Goal: Transaction & Acquisition: Book appointment/travel/reservation

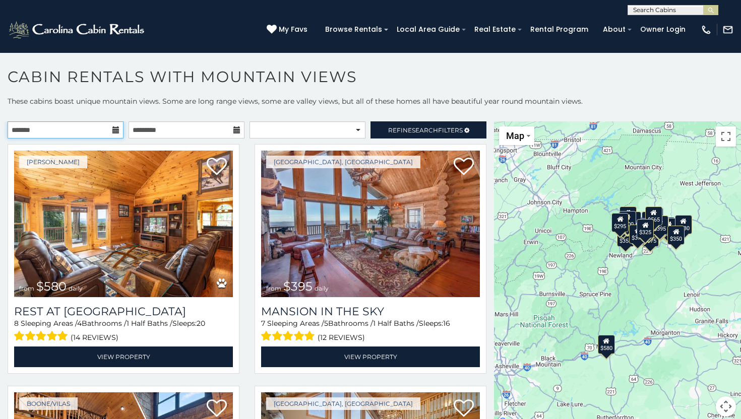
click at [98, 130] on input "text" at bounding box center [66, 129] width 116 height 17
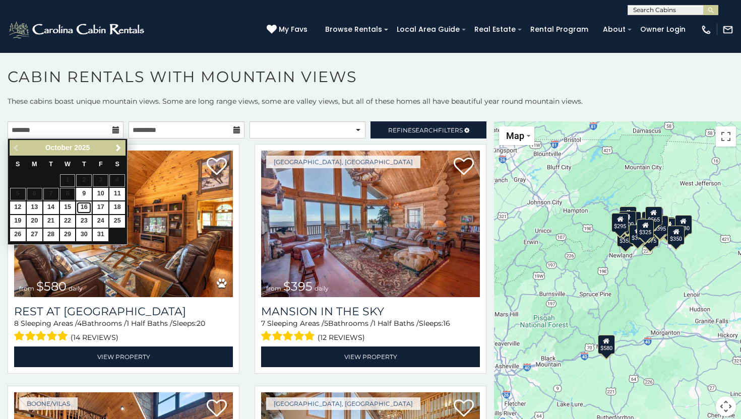
click at [86, 209] on link "16" at bounding box center [84, 208] width 16 height 13
type input "**********"
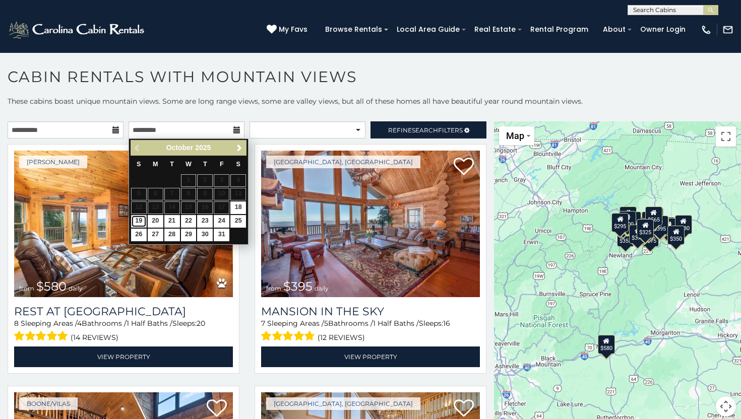
click at [135, 222] on link "19" at bounding box center [139, 221] width 16 height 13
type input "**********"
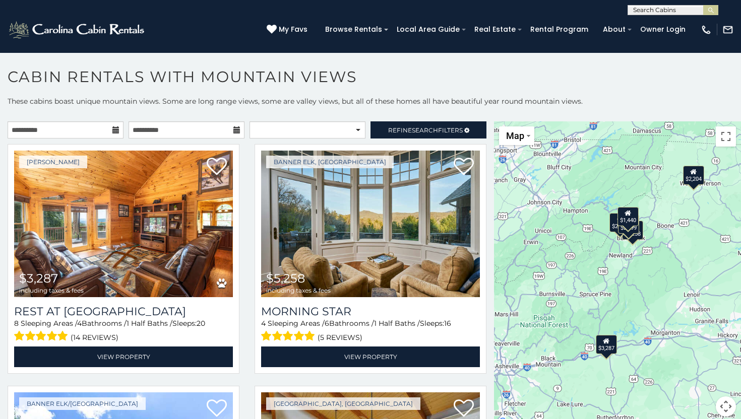
click at [416, 116] on div "**********" at bounding box center [370, 262] width 741 height 332
click at [445, 132] on span "Refine Search Filters" at bounding box center [425, 130] width 75 height 8
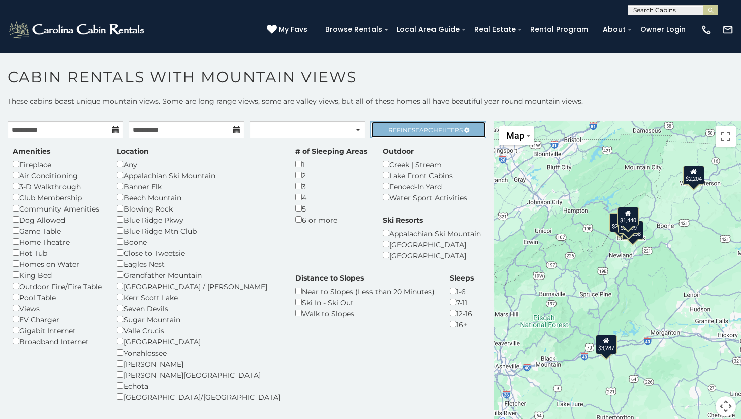
click at [445, 132] on span "Refine Search Filters" at bounding box center [425, 130] width 75 height 8
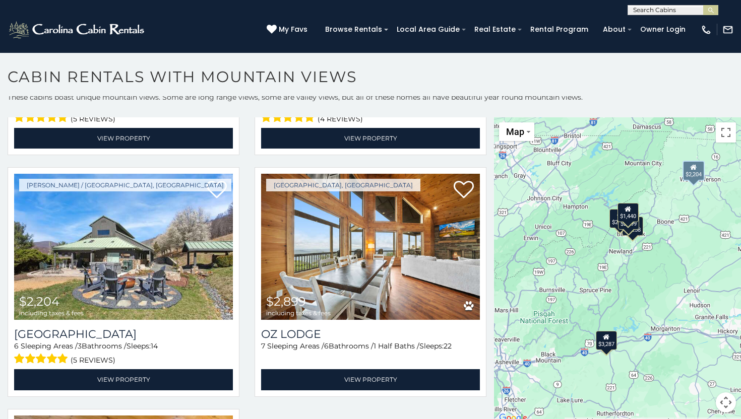
scroll to position [701, 0]
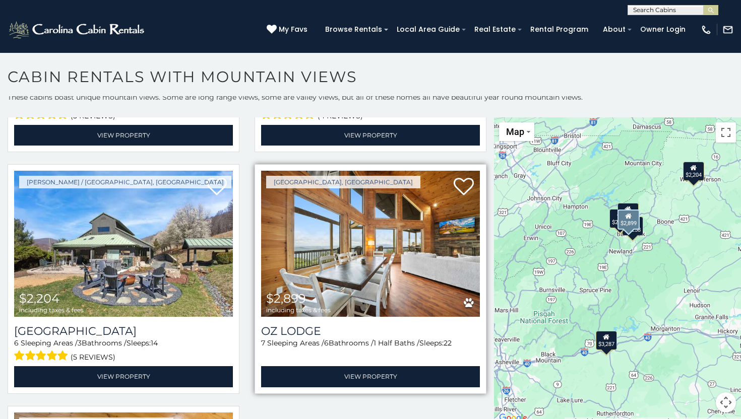
click at [325, 300] on div "$2,899 including taxes & fees" at bounding box center [298, 303] width 64 height 22
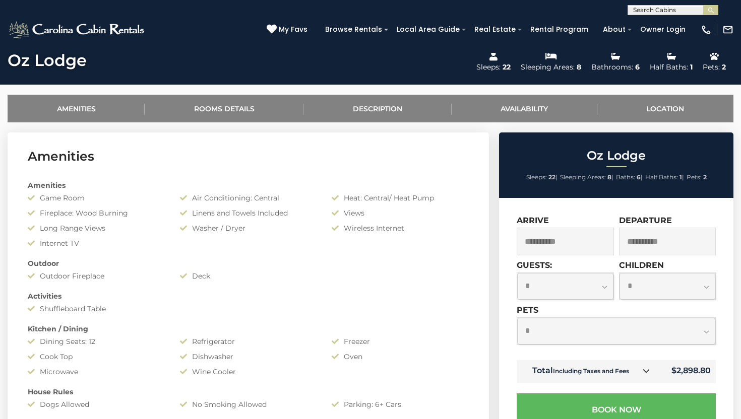
scroll to position [354, 0]
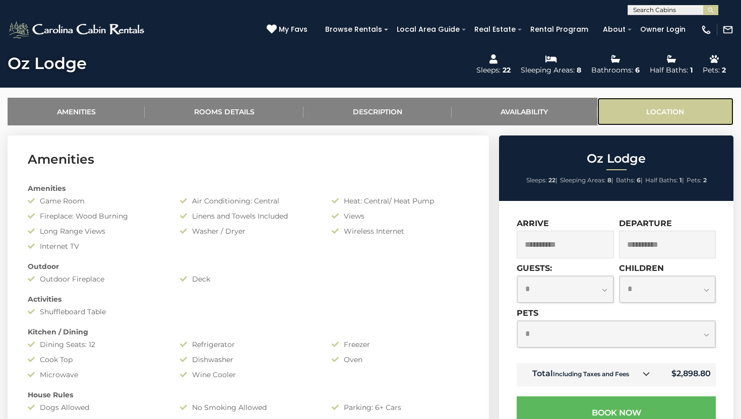
click at [668, 114] on link "Location" at bounding box center [665, 112] width 136 height 28
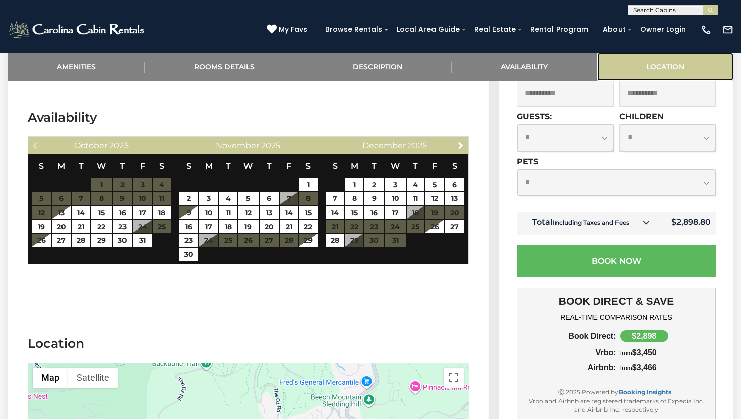
scroll to position [2154, 0]
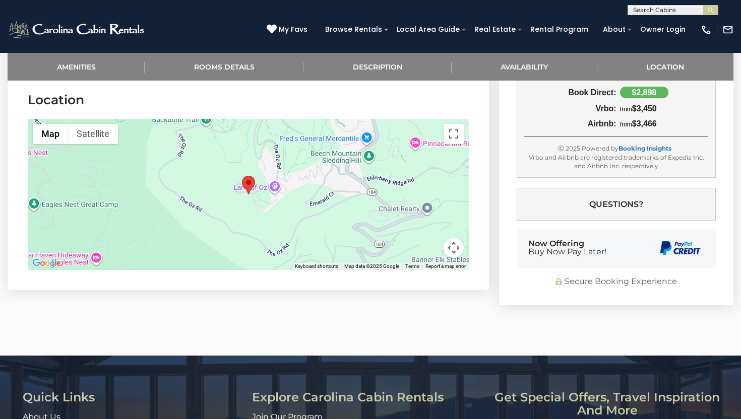
click at [451, 248] on button "Map camera controls" at bounding box center [453, 248] width 20 height 20
click at [425, 204] on button "Zoom in" at bounding box center [428, 197] width 20 height 20
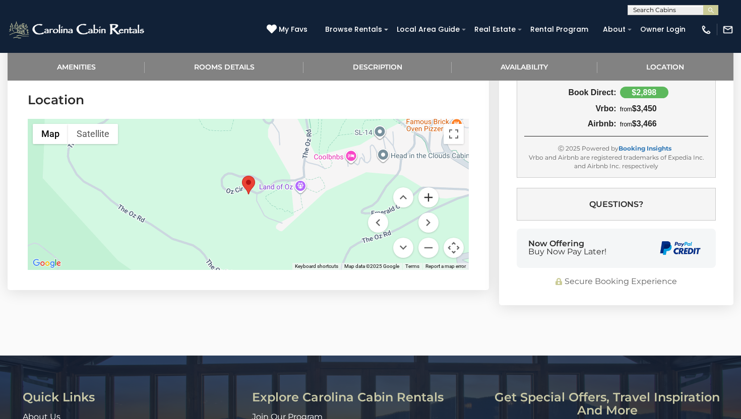
click at [425, 204] on button "Zoom in" at bounding box center [428, 197] width 20 height 20
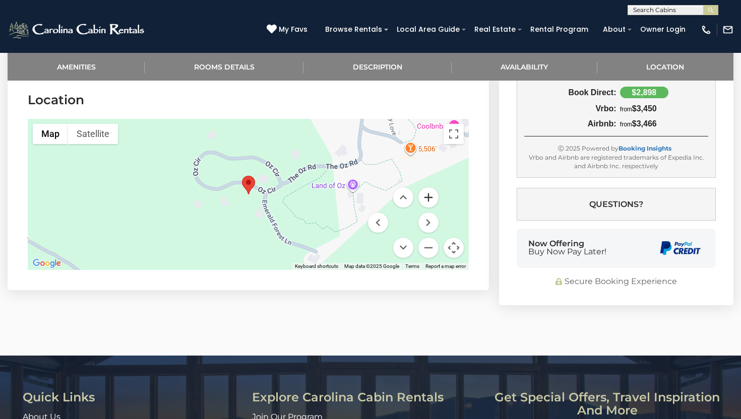
click at [431, 198] on button "Zoom in" at bounding box center [428, 197] width 20 height 20
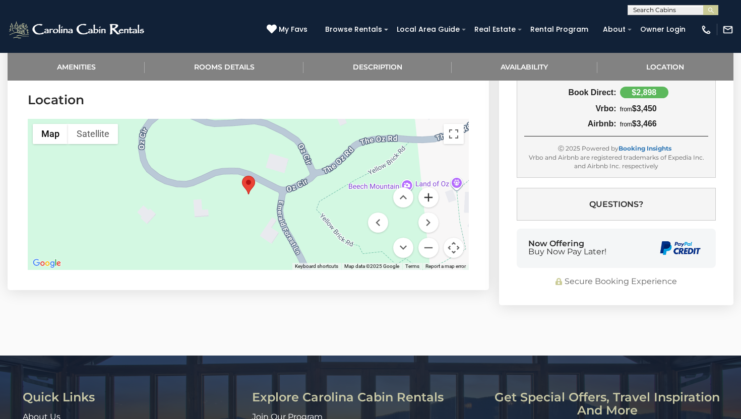
click at [431, 198] on button "Zoom in" at bounding box center [428, 197] width 20 height 20
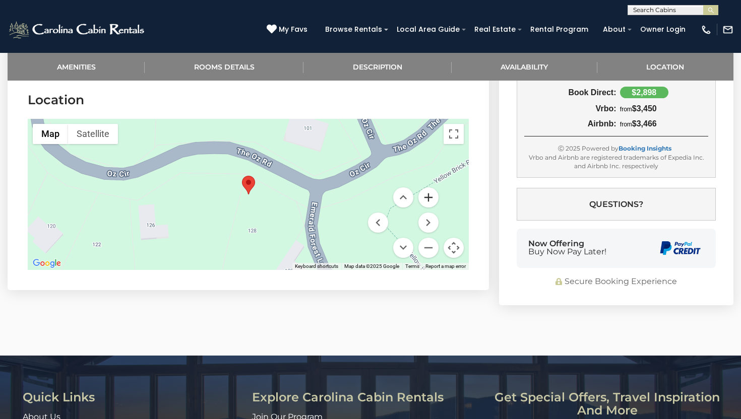
click at [431, 198] on button "Zoom in" at bounding box center [428, 197] width 20 height 20
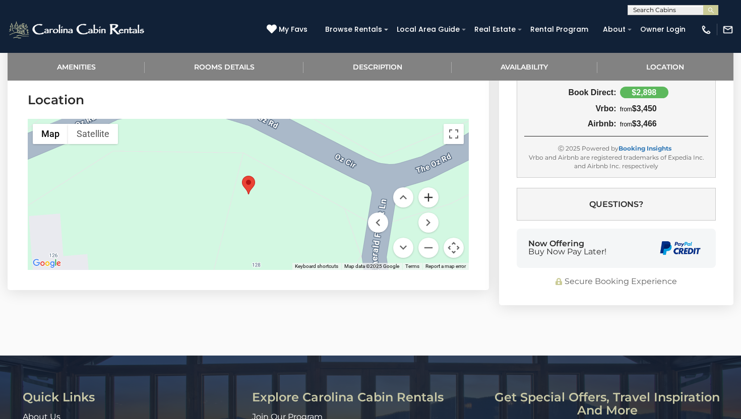
click at [431, 198] on button "Zoom in" at bounding box center [428, 197] width 20 height 20
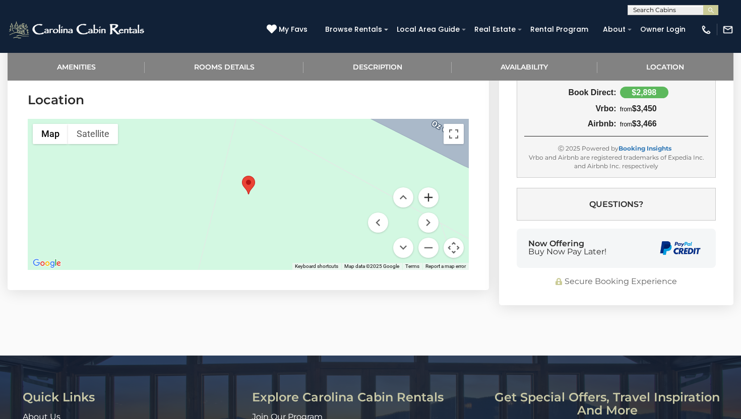
click at [431, 199] on button "Zoom in" at bounding box center [428, 197] width 20 height 20
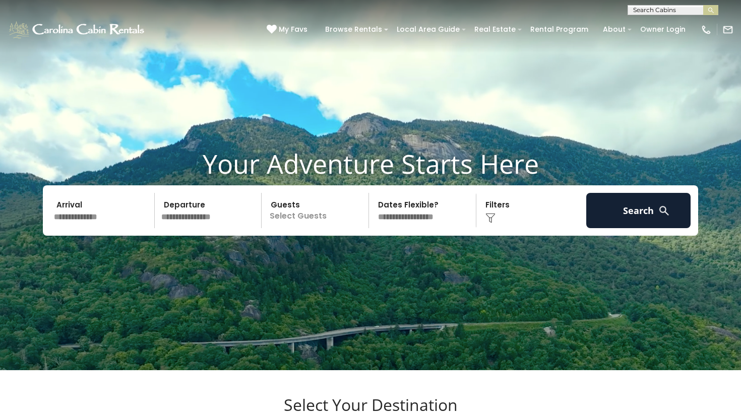
click at [63, 228] on input "text" at bounding box center [102, 210] width 104 height 35
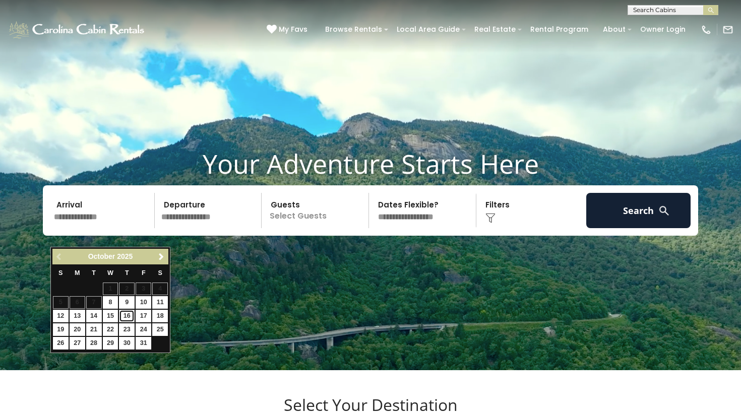
click at [130, 317] on link "16" at bounding box center [127, 316] width 16 height 13
type input "********"
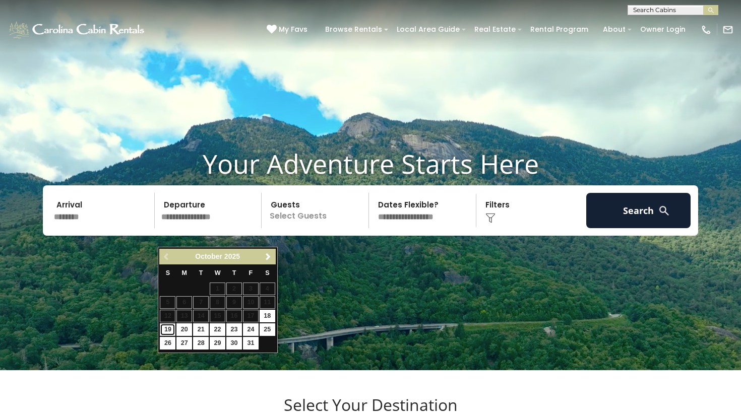
click at [169, 331] on link "19" at bounding box center [168, 329] width 16 height 13
type input "********"
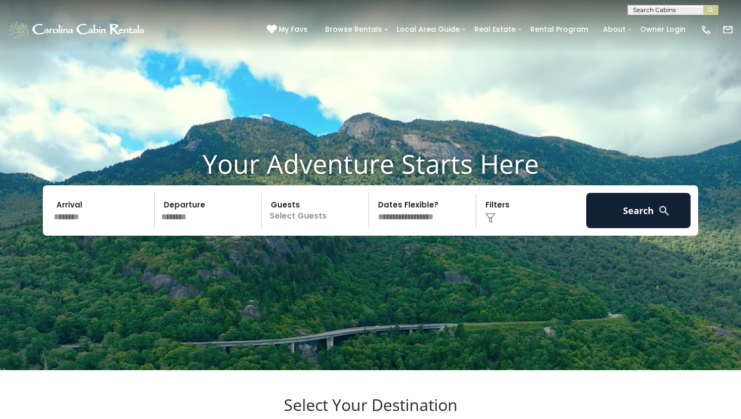
click at [280, 228] on p "Select Guests" at bounding box center [316, 210] width 104 height 35
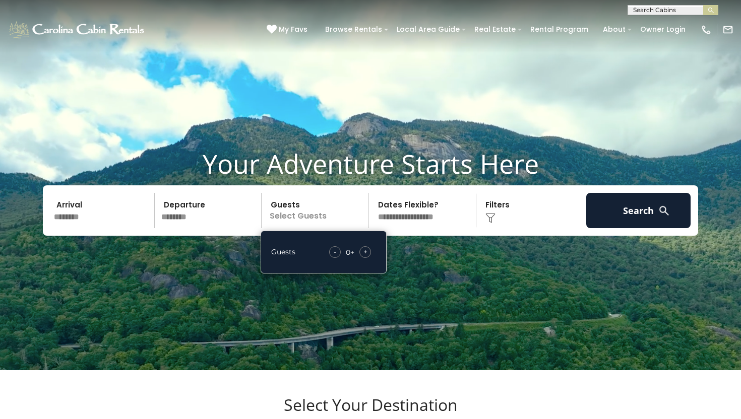
click at [368, 258] on div "+" at bounding box center [365, 252] width 12 height 12
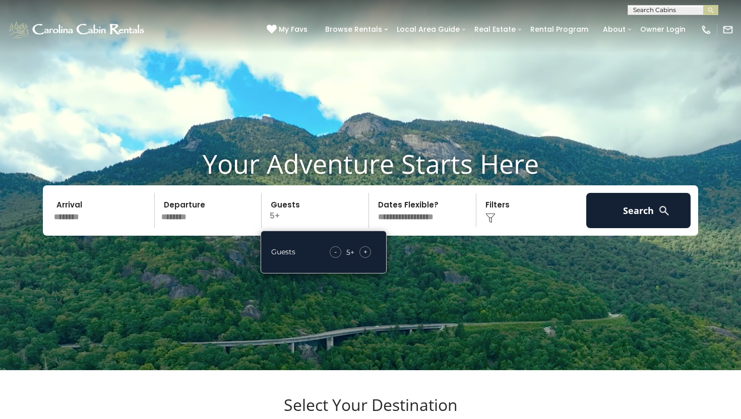
click at [368, 258] on div "+" at bounding box center [365, 252] width 12 height 12
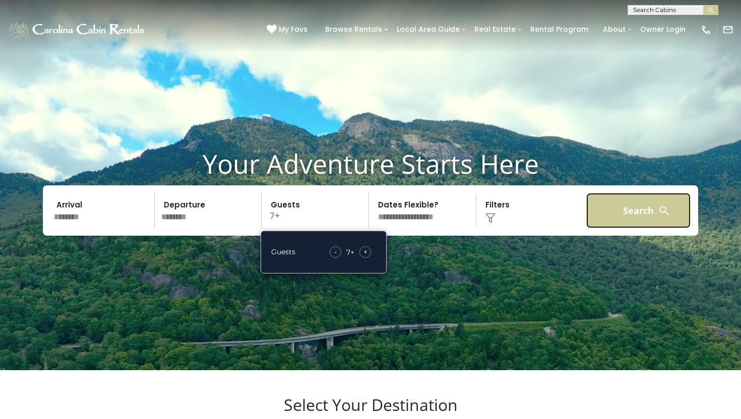
click at [620, 228] on button "Search" at bounding box center [638, 210] width 104 height 35
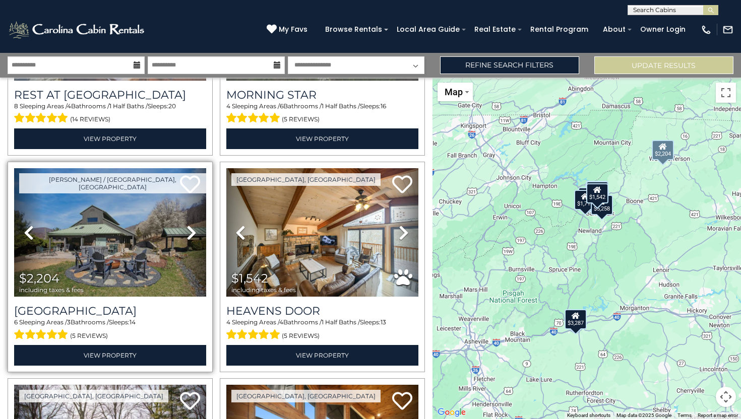
scroll to position [177, 0]
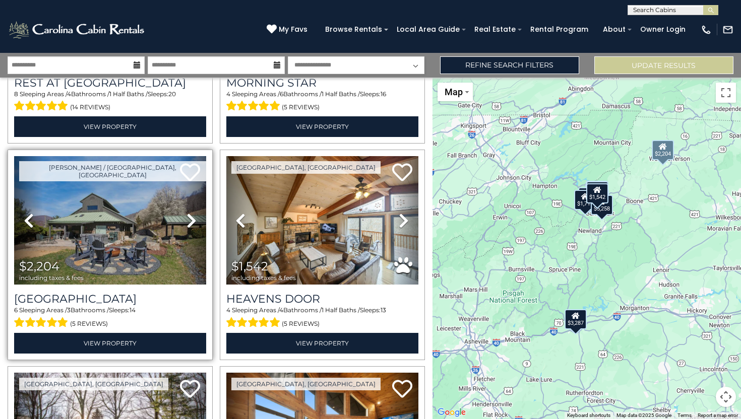
click at [187, 222] on icon at bounding box center [191, 221] width 10 height 16
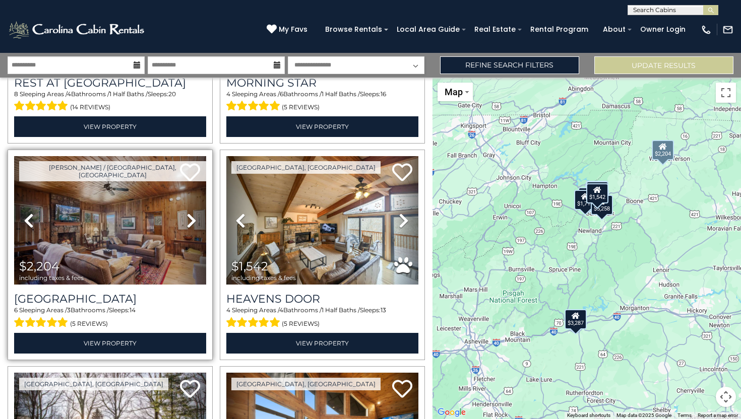
click at [187, 222] on icon at bounding box center [191, 221] width 10 height 16
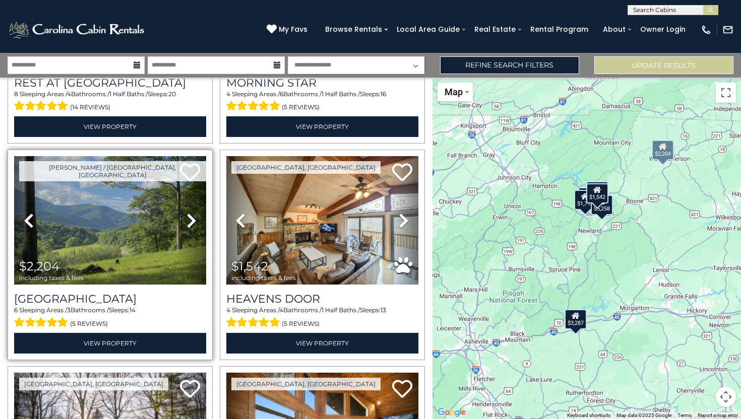
click at [187, 222] on icon at bounding box center [191, 221] width 10 height 16
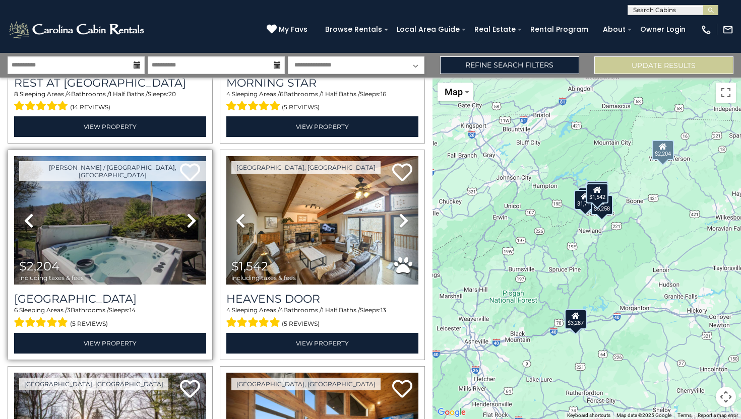
click at [187, 222] on icon at bounding box center [191, 221] width 10 height 16
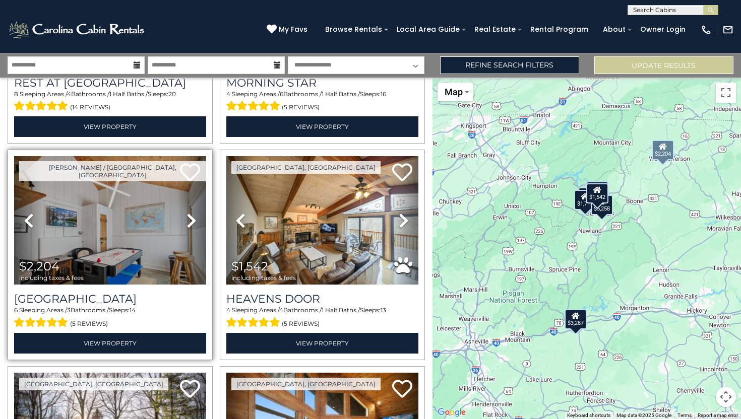
click at [187, 222] on icon at bounding box center [191, 221] width 10 height 16
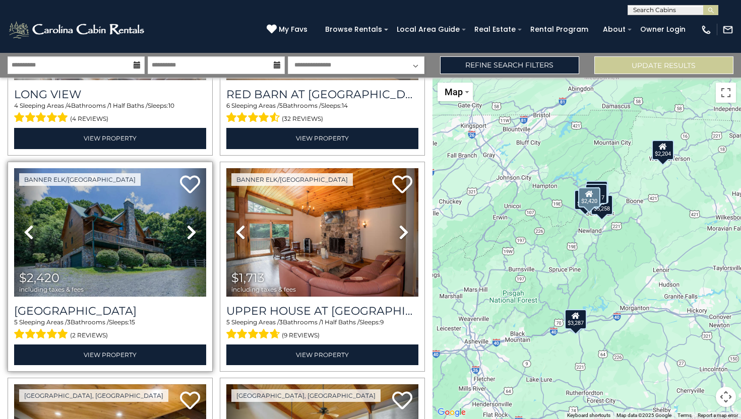
scroll to position [813, 0]
